Goal: Information Seeking & Learning: Understand process/instructions

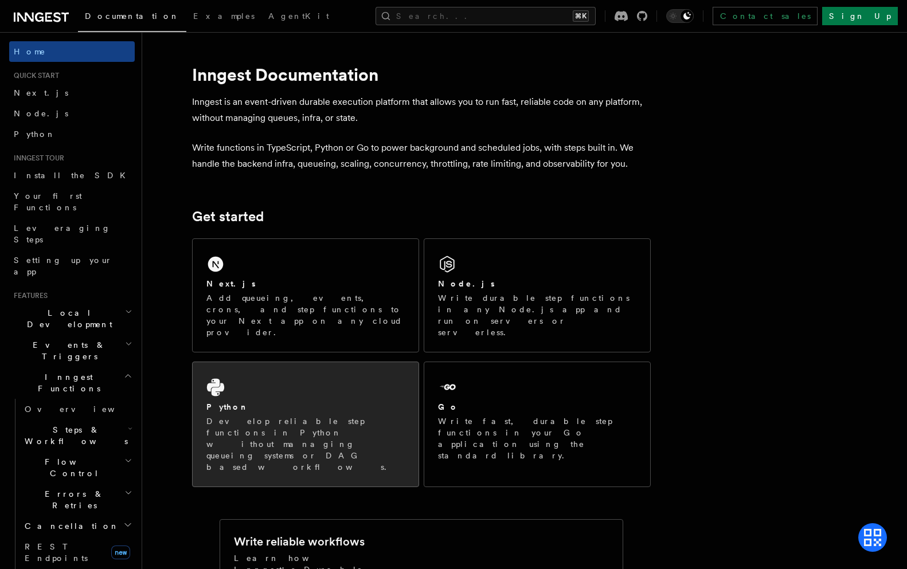
click at [295, 416] on p "Develop reliable step functions in Python without managing queueing systems or …" at bounding box center [305, 444] width 198 height 57
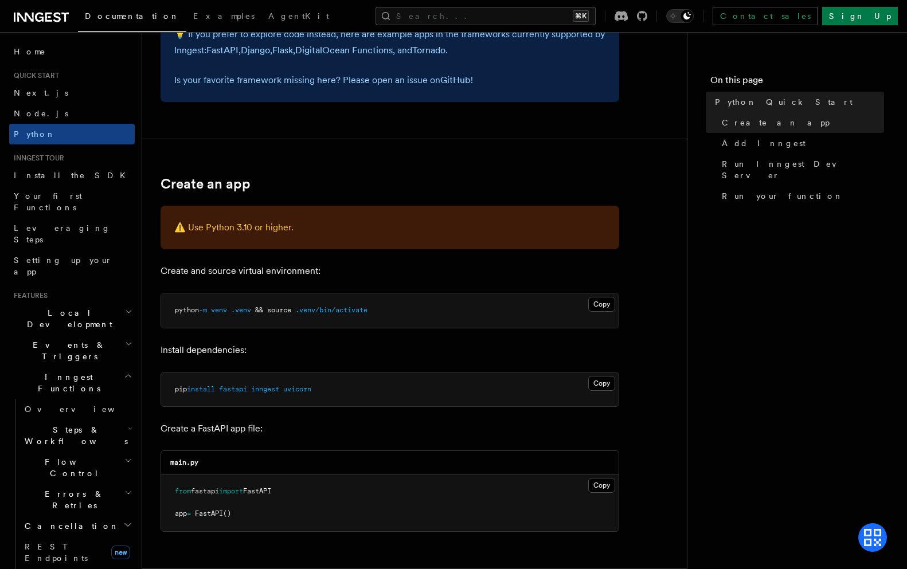
scroll to position [138, 0]
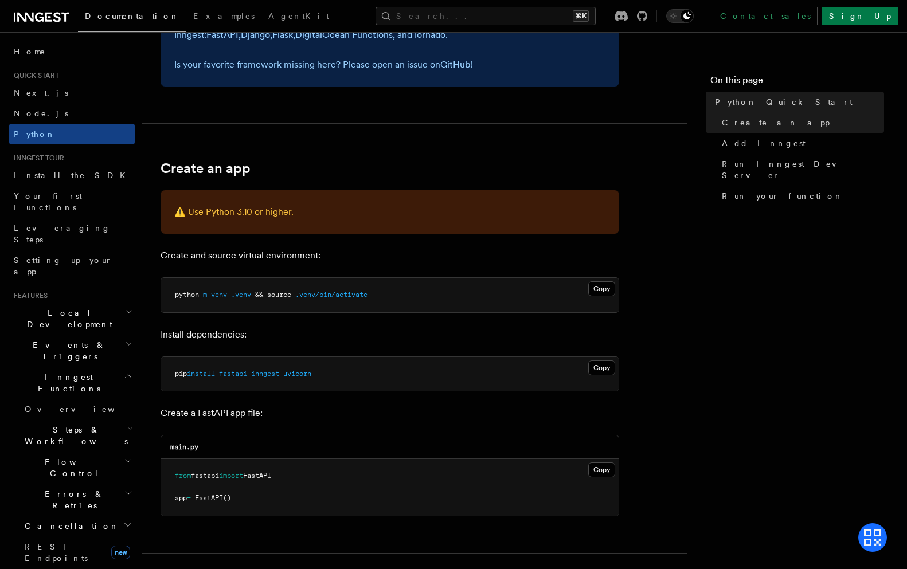
click at [390, 295] on pre "python -m venv .venv && source .venv/bin/activate" at bounding box center [389, 295] width 457 height 34
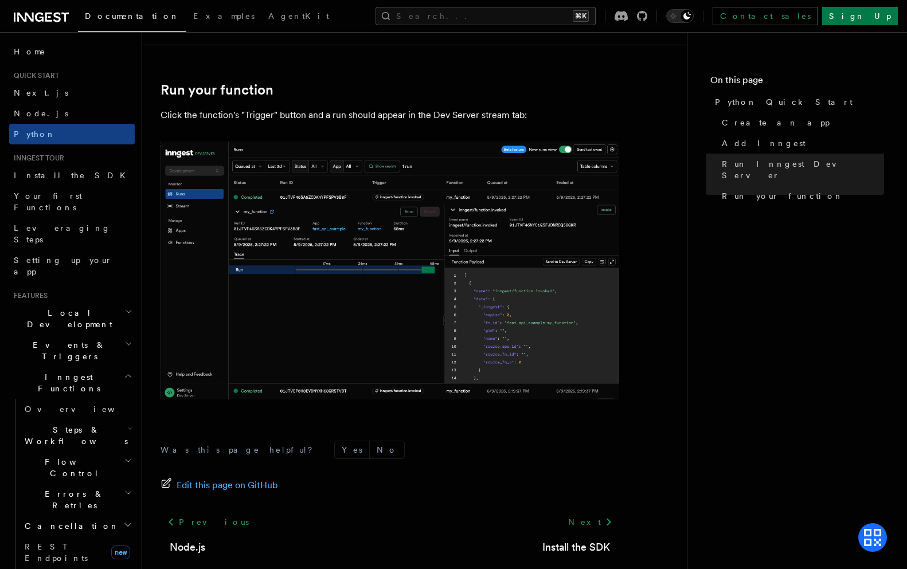
scroll to position [2262, 0]
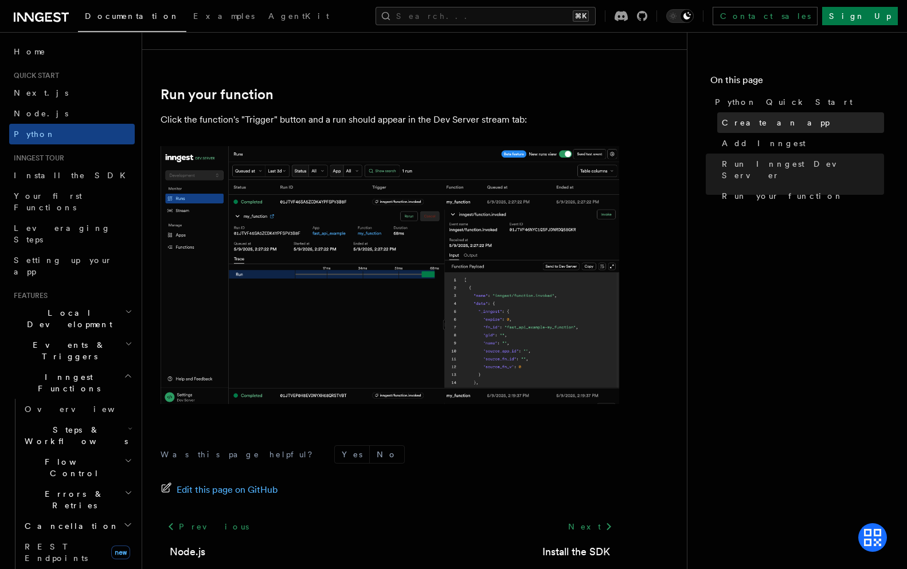
click at [765, 118] on span "Create an app" at bounding box center [776, 122] width 108 height 11
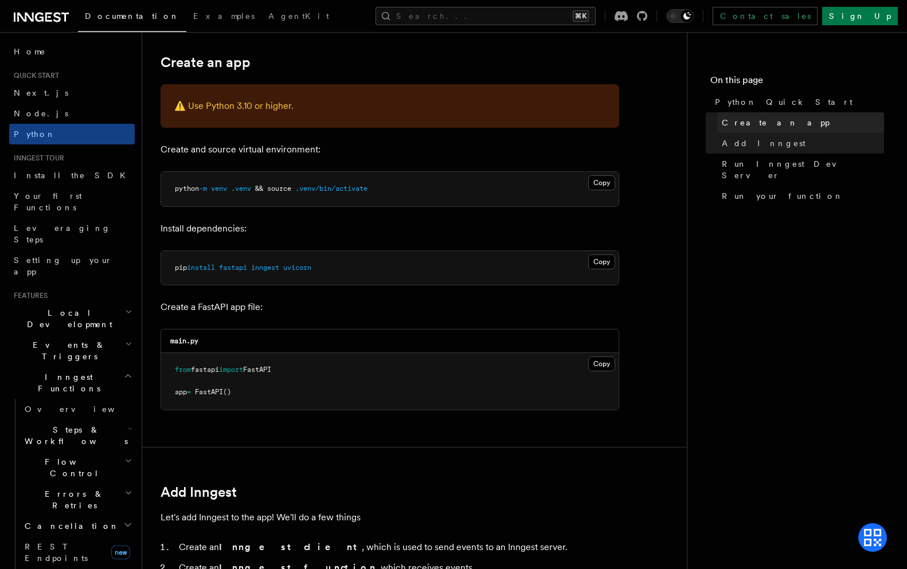
scroll to position [244, 0]
click at [764, 102] on span "Python Quick Start" at bounding box center [784, 101] width 138 height 11
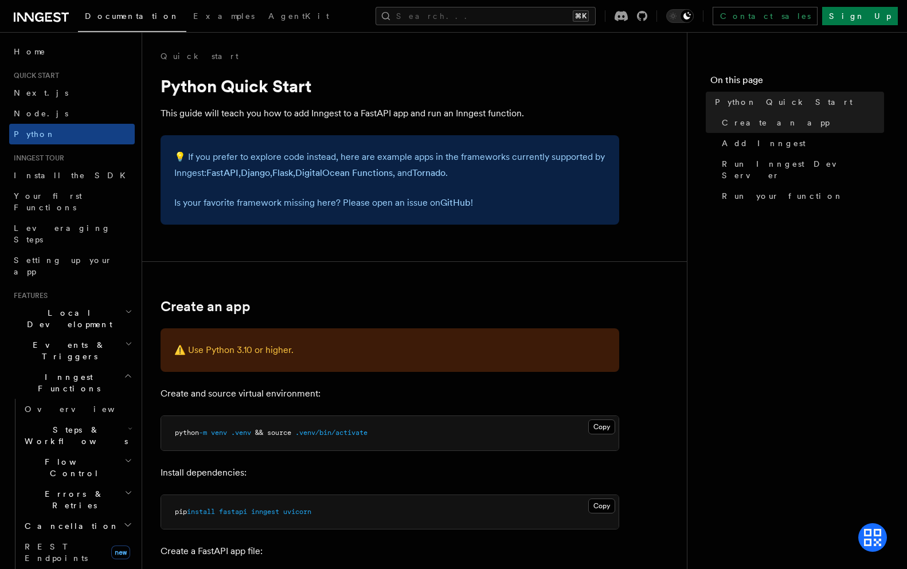
click at [104, 420] on h2 "Steps & Workflows" at bounding box center [77, 436] width 115 height 32
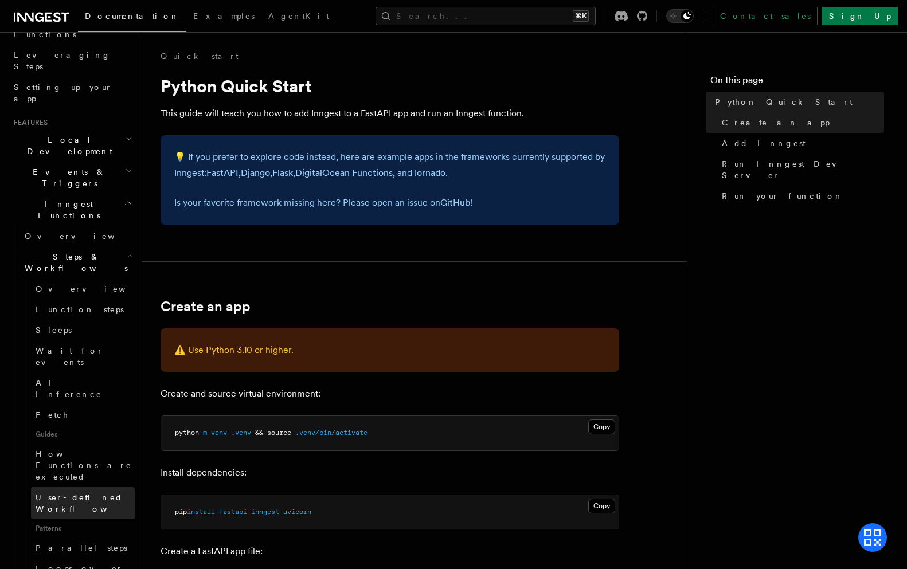
scroll to position [146, 0]
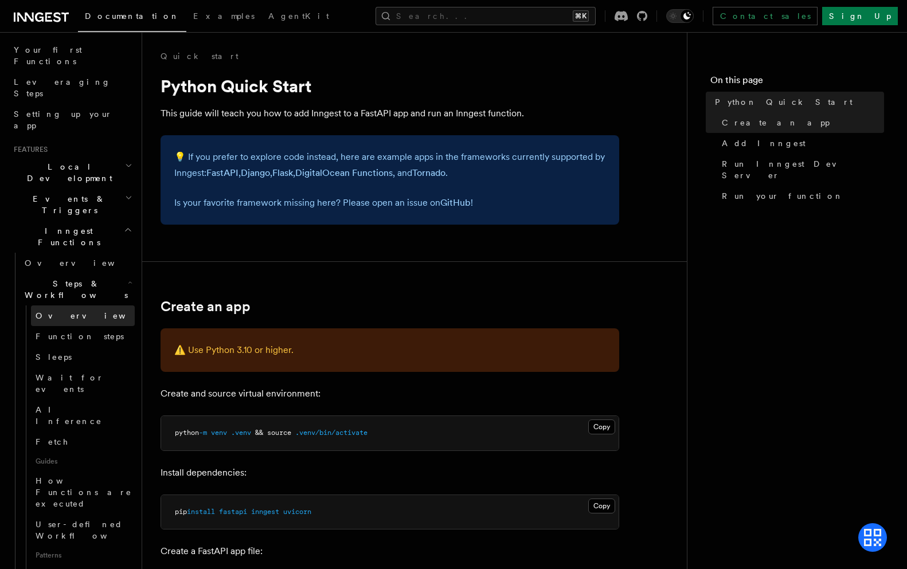
click at [71, 306] on link "Overview" at bounding box center [83, 316] width 104 height 21
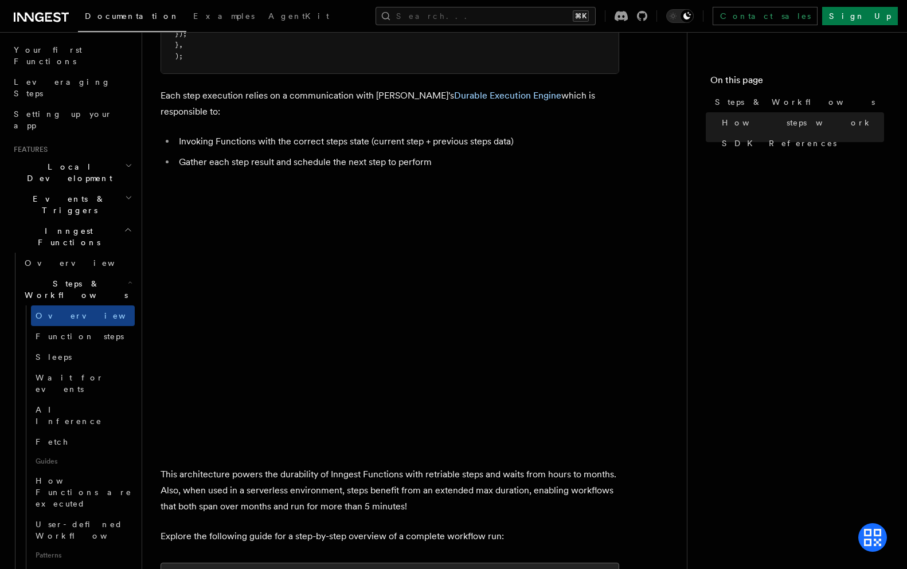
scroll to position [760, 0]
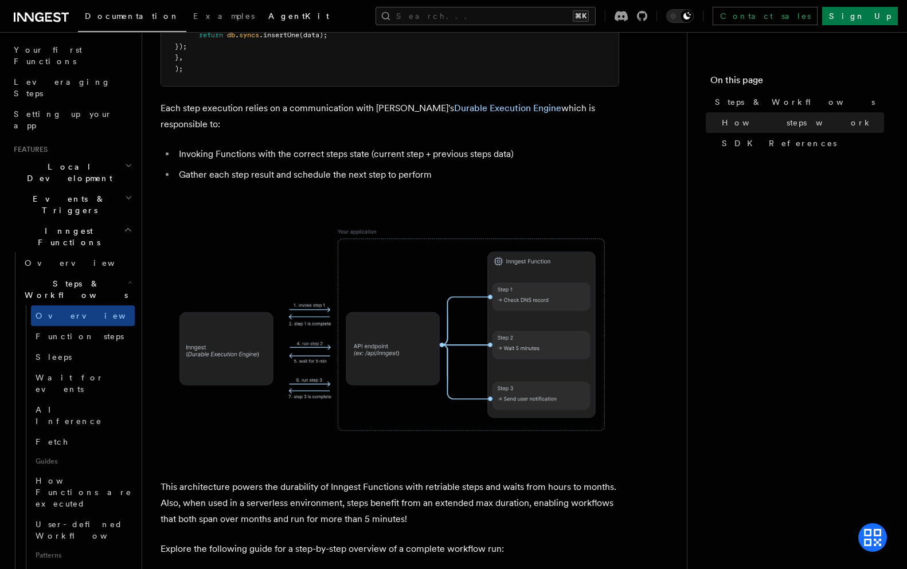
click at [268, 15] on span "AgentKit" at bounding box center [298, 15] width 61 height 9
